Goal: Information Seeking & Learning: Learn about a topic

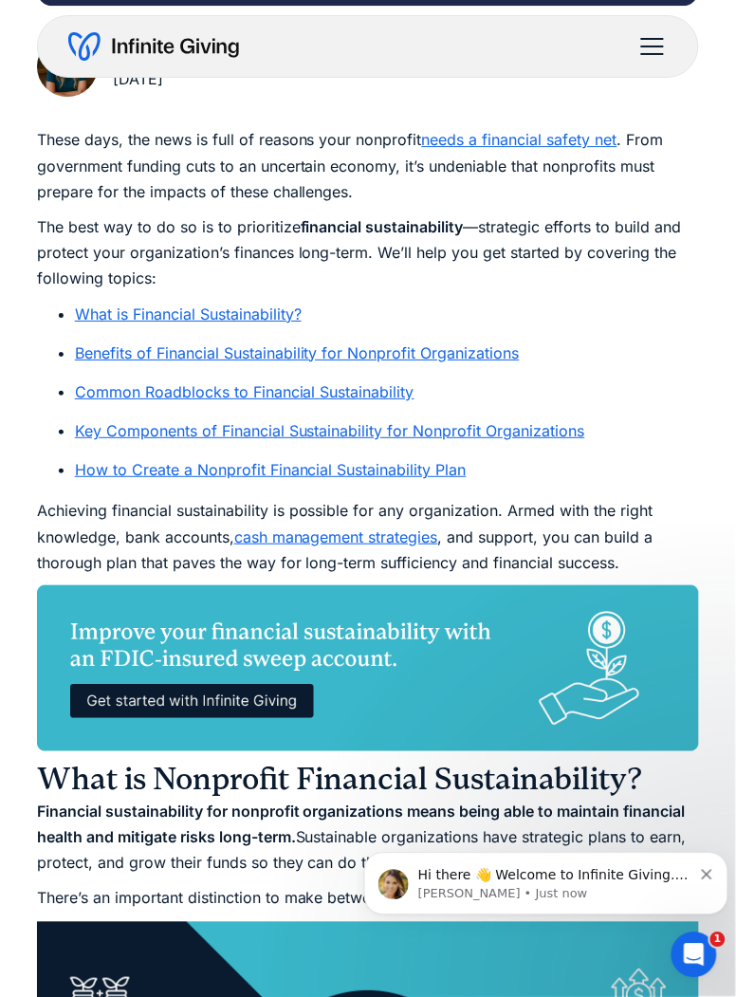
scroll to position [766, 0]
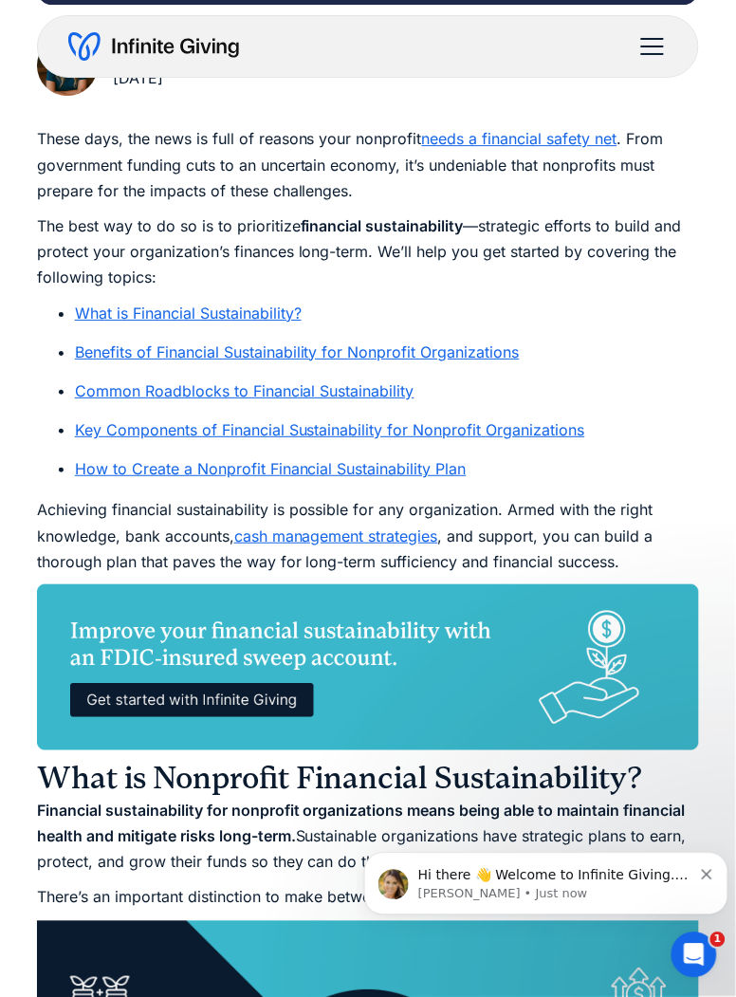
click at [116, 315] on link "What is Financial Sustainability?" at bounding box center [188, 313] width 227 height 19
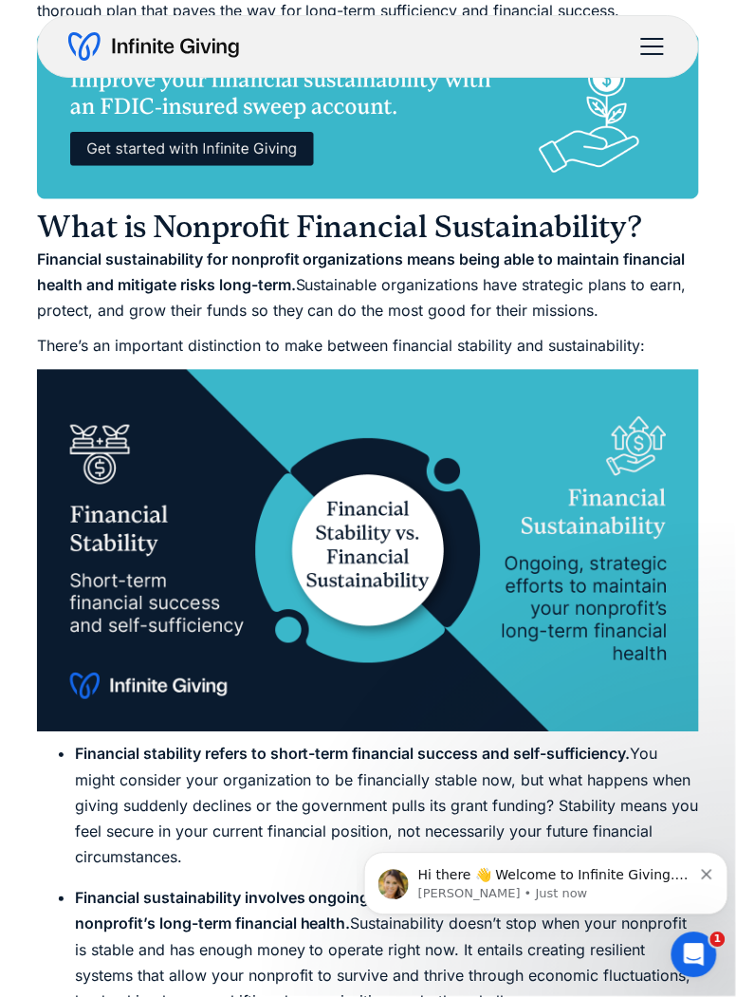
scroll to position [1294, 0]
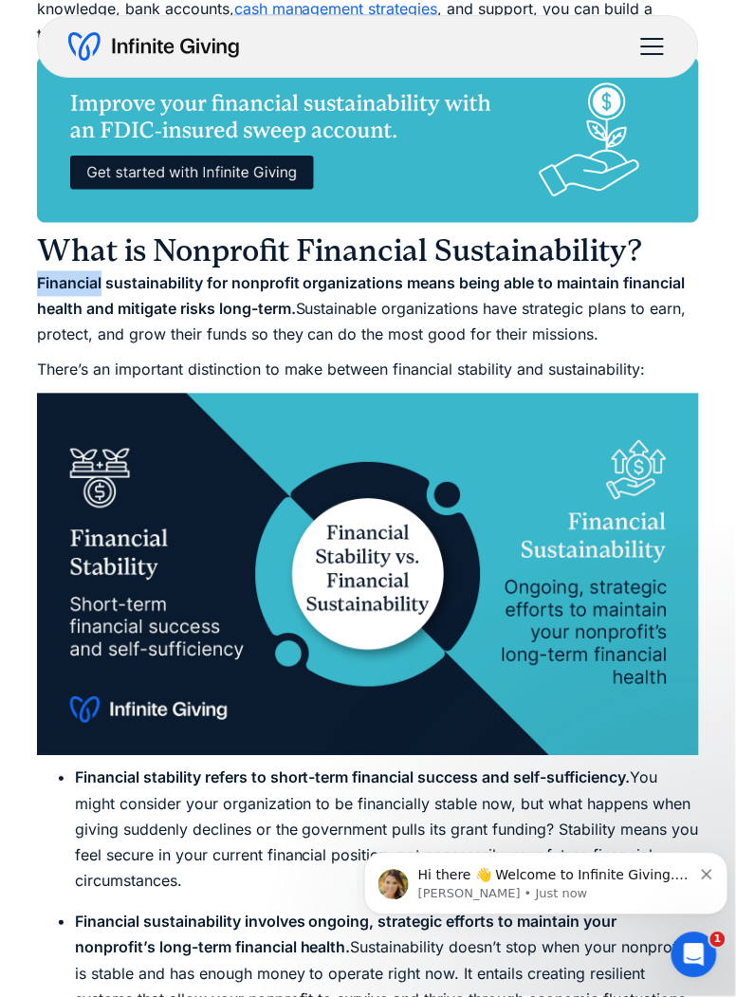
click at [149, 339] on p "Financial sustainability for nonprofit organizations means being able to mainta…" at bounding box center [368, 310] width 662 height 78
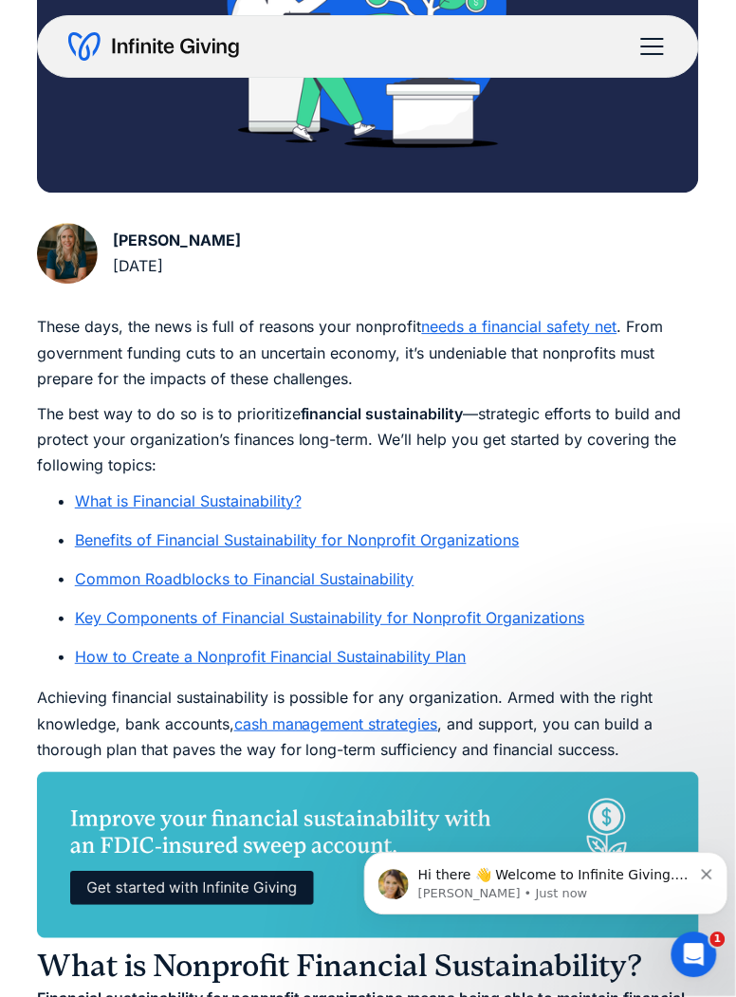
scroll to position [590, 0]
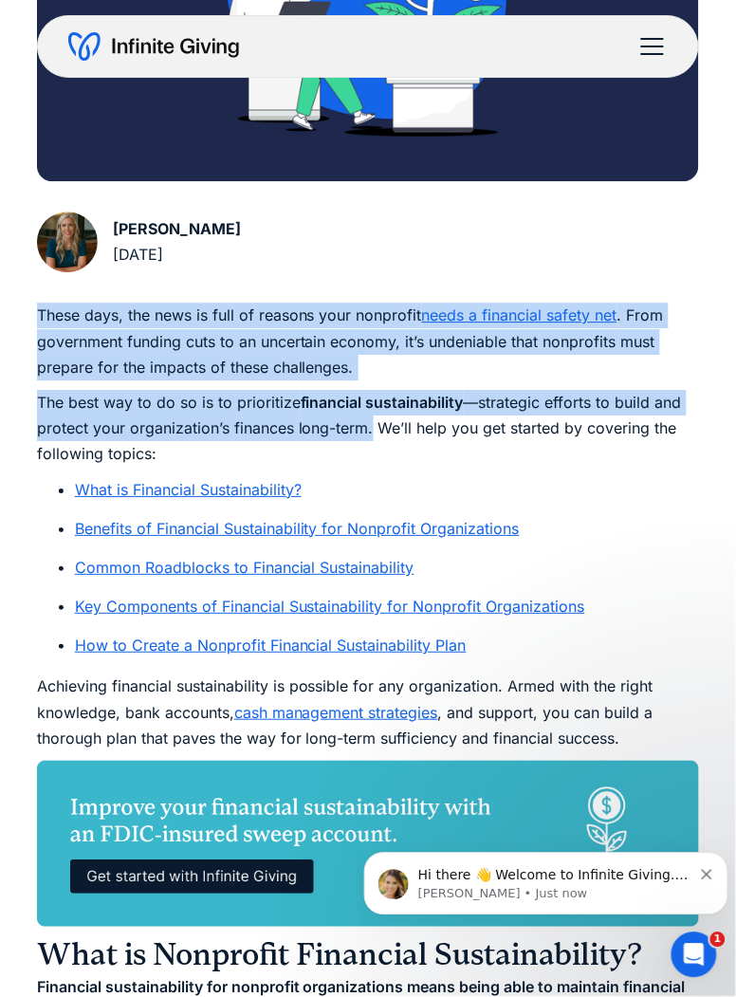
copy div "These days, the news is full of reasons your nonprofit needs a financial safety…"
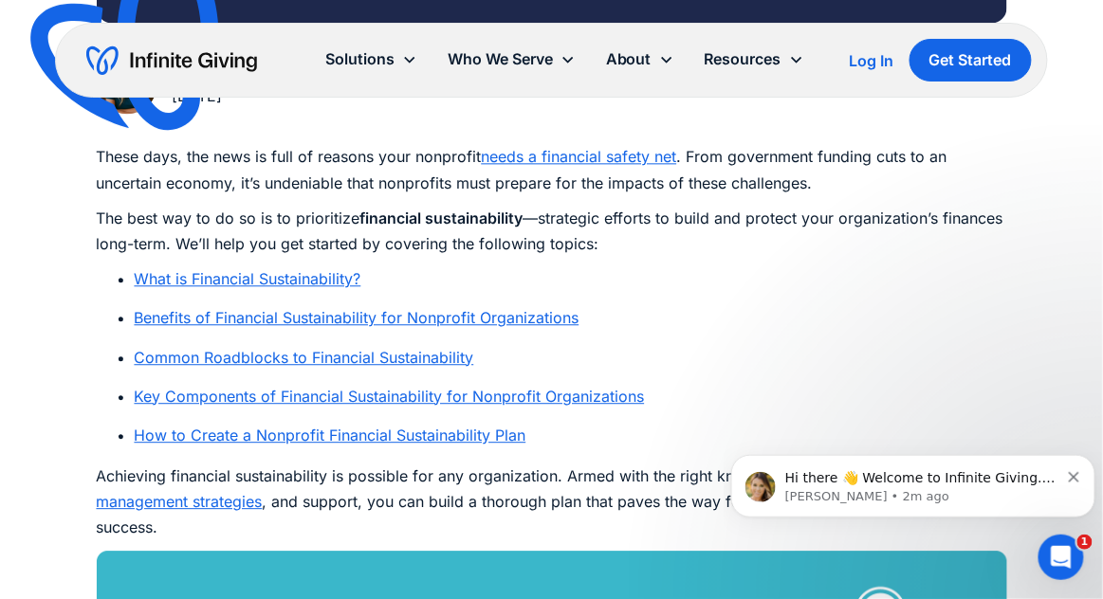
scroll to position [992, 0]
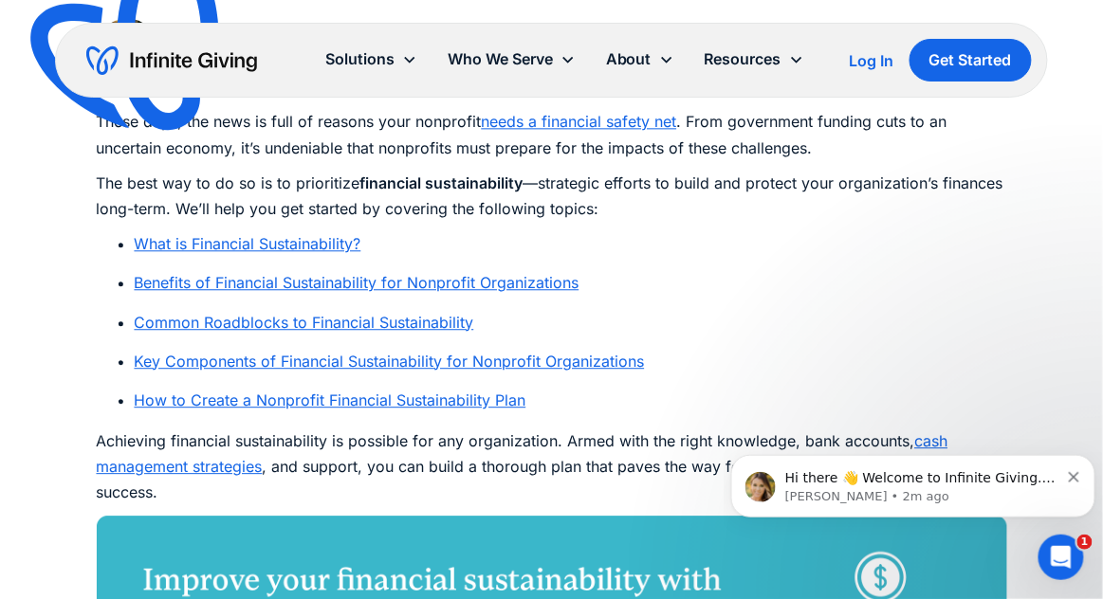
click at [331, 245] on link "What is Financial Sustainability?" at bounding box center [248, 243] width 227 height 19
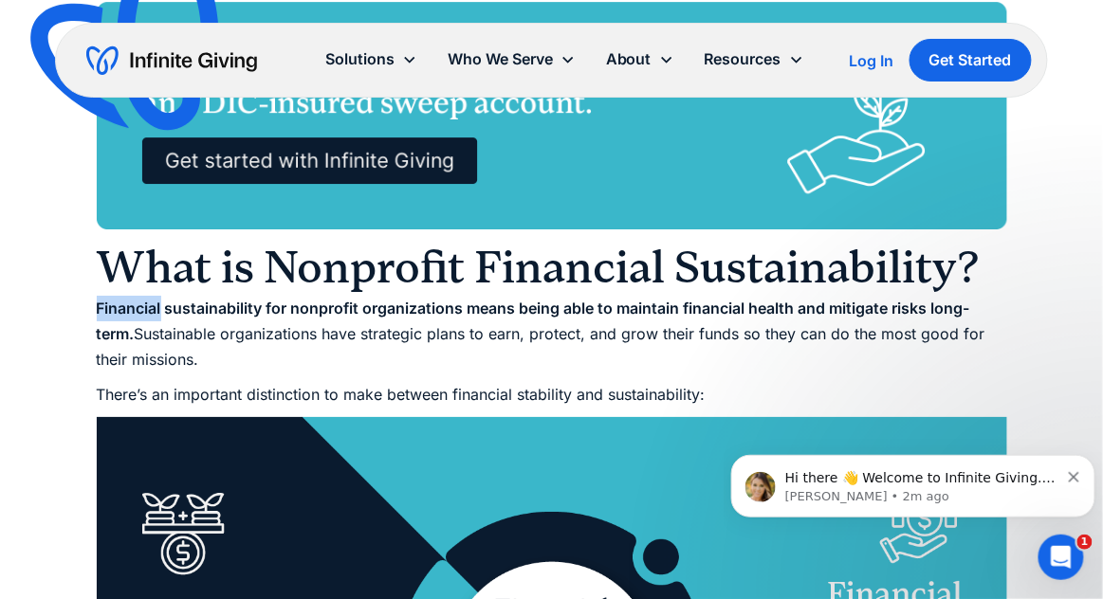
scroll to position [1507, 0]
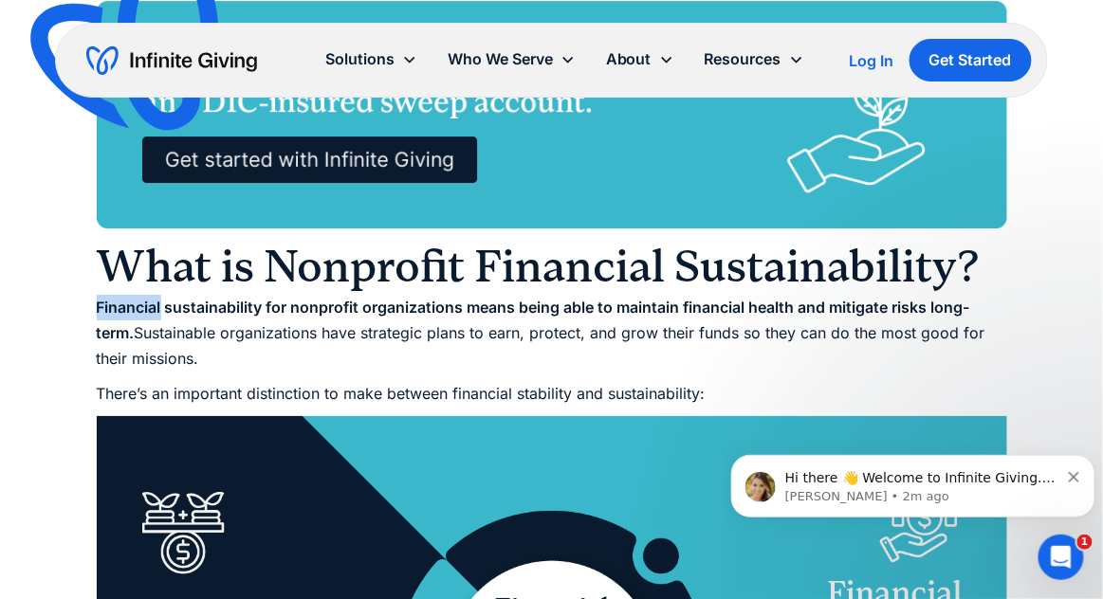
copy p "Financial sustainability for nonprofit organizations means being able to mainta…"
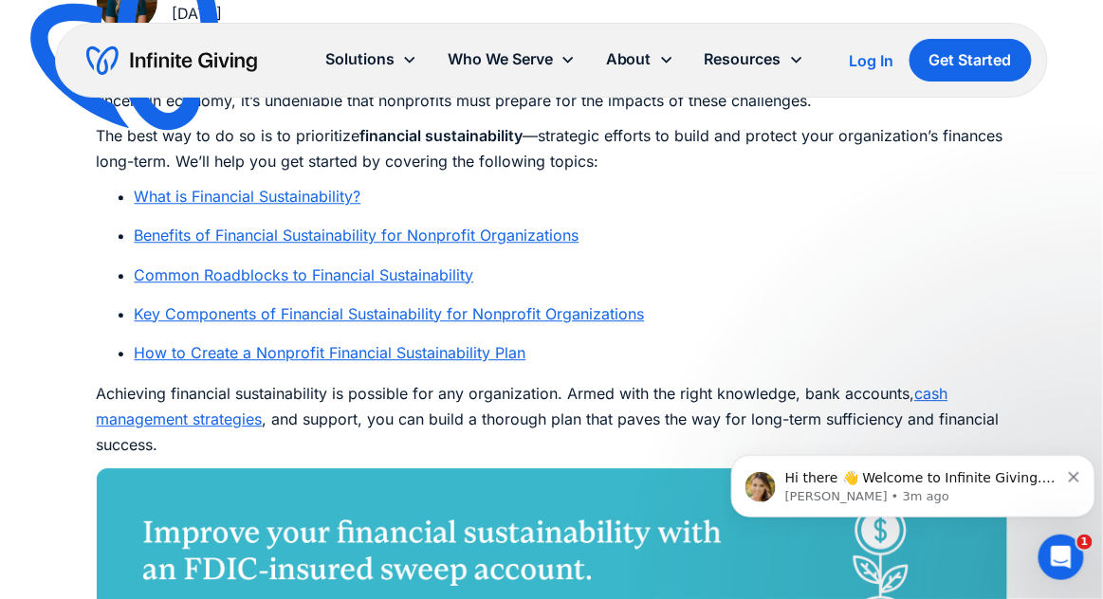
scroll to position [1029, 0]
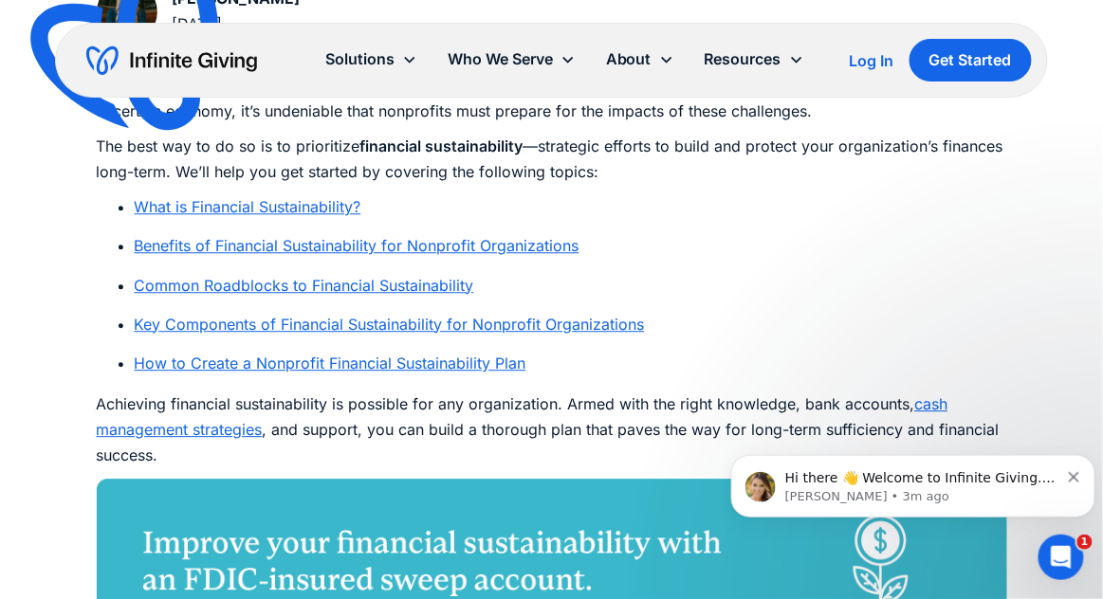
click at [180, 324] on link "Key Components of Financial Sustainability for Nonprofit Organizations" at bounding box center [390, 324] width 510 height 19
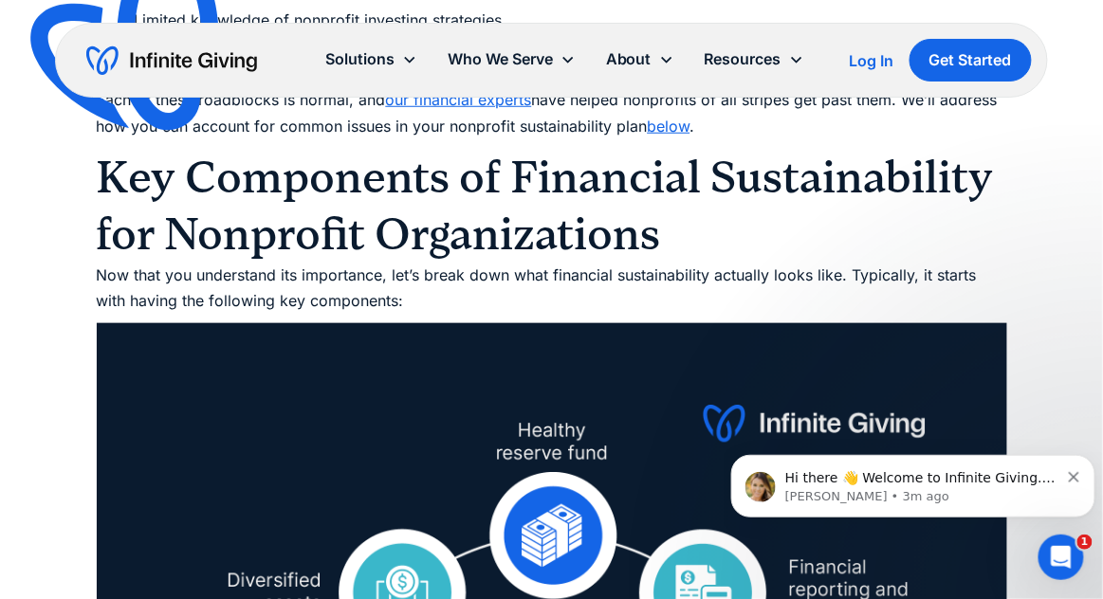
scroll to position [3774, 0]
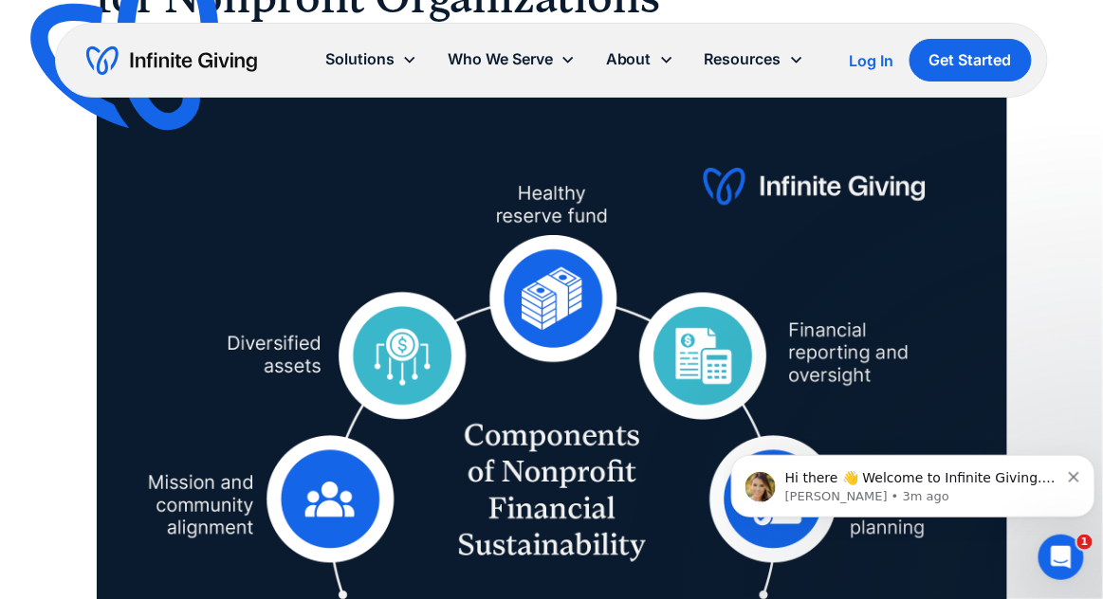
click at [735, 479] on icon "Dismiss notification" at bounding box center [1073, 476] width 10 height 10
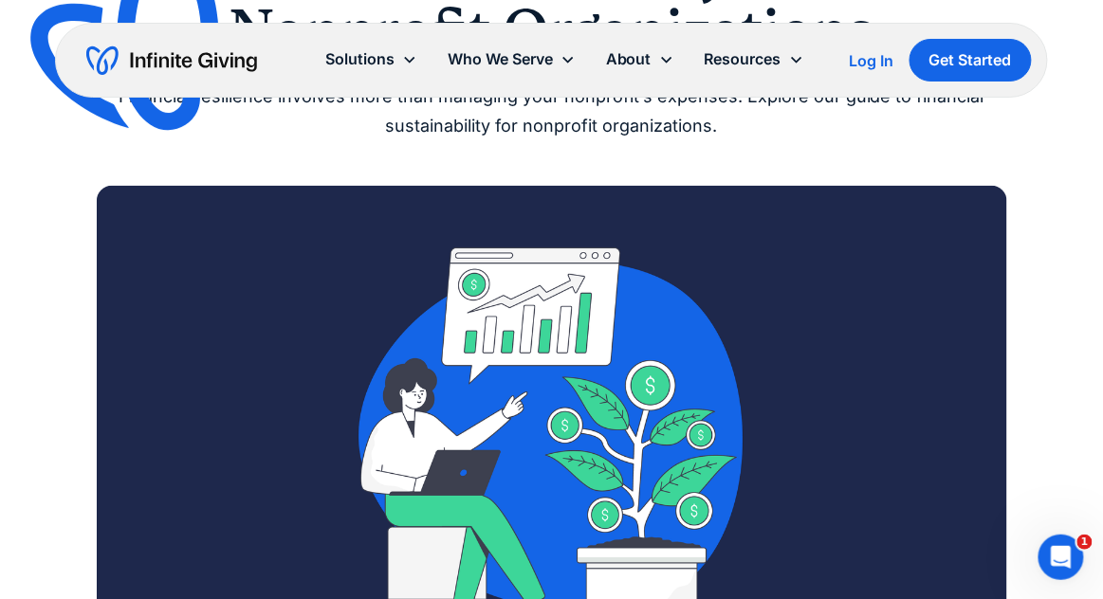
scroll to position [0, 0]
